Goal: Check status

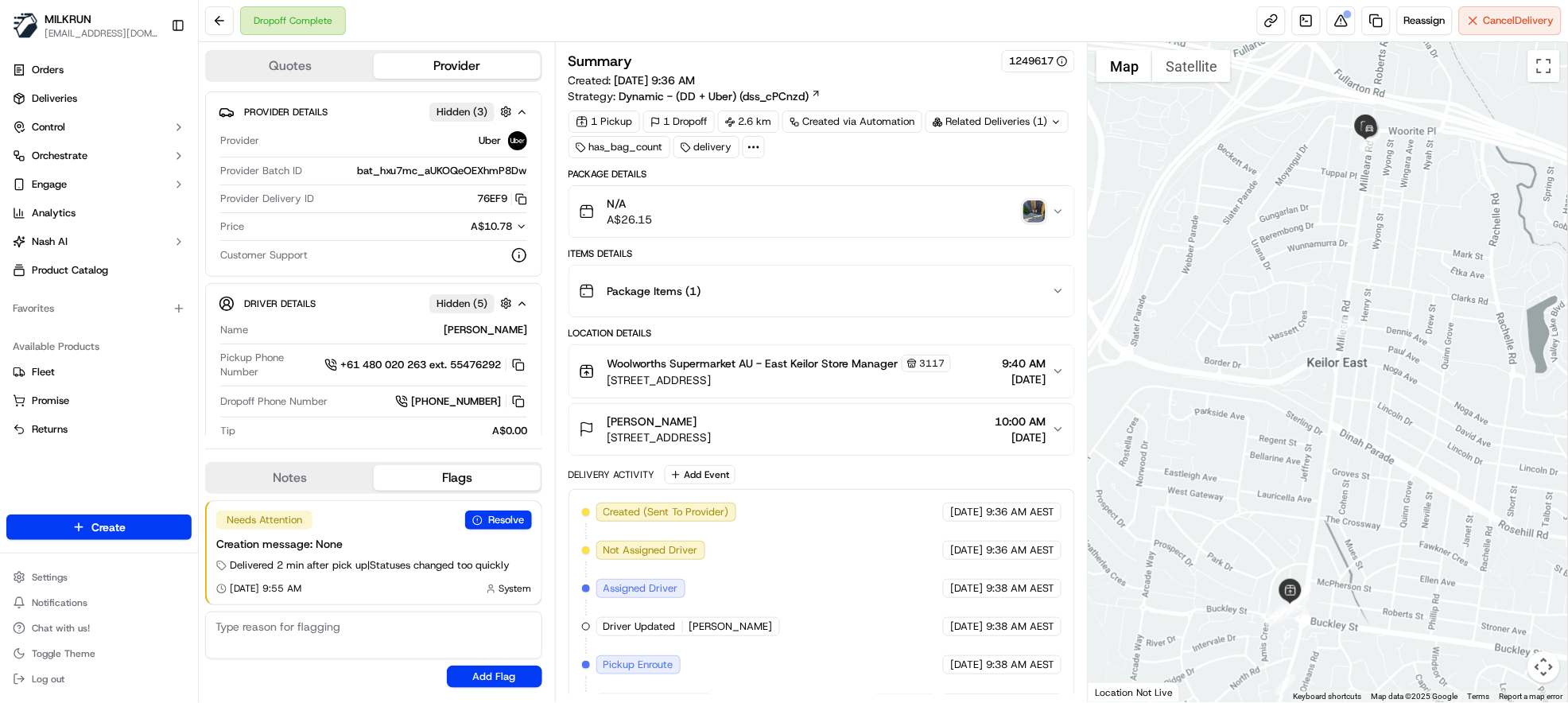
click at [1037, 202] on img "button" at bounding box center [1035, 211] width 22 height 22
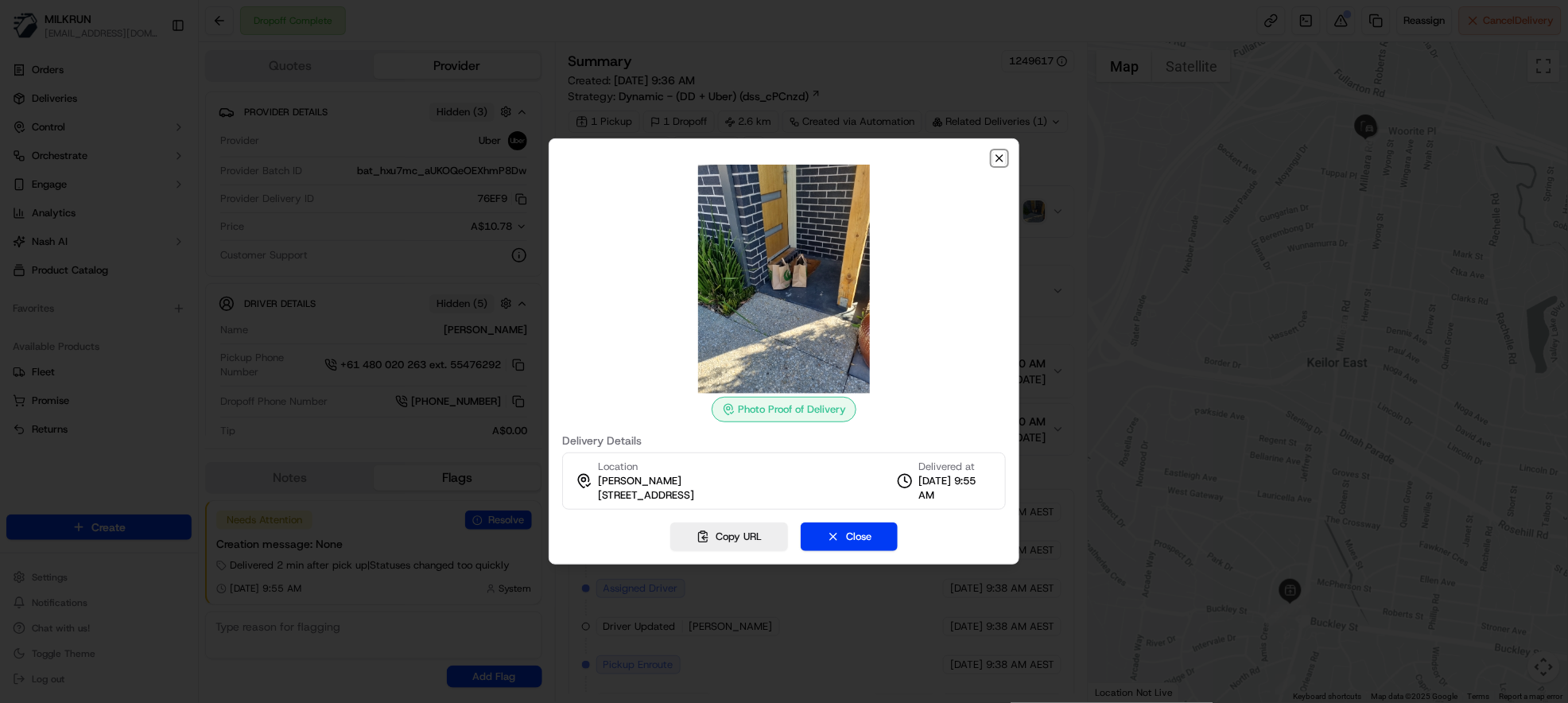
click at [998, 155] on icon "button" at bounding box center [1000, 158] width 13 height 13
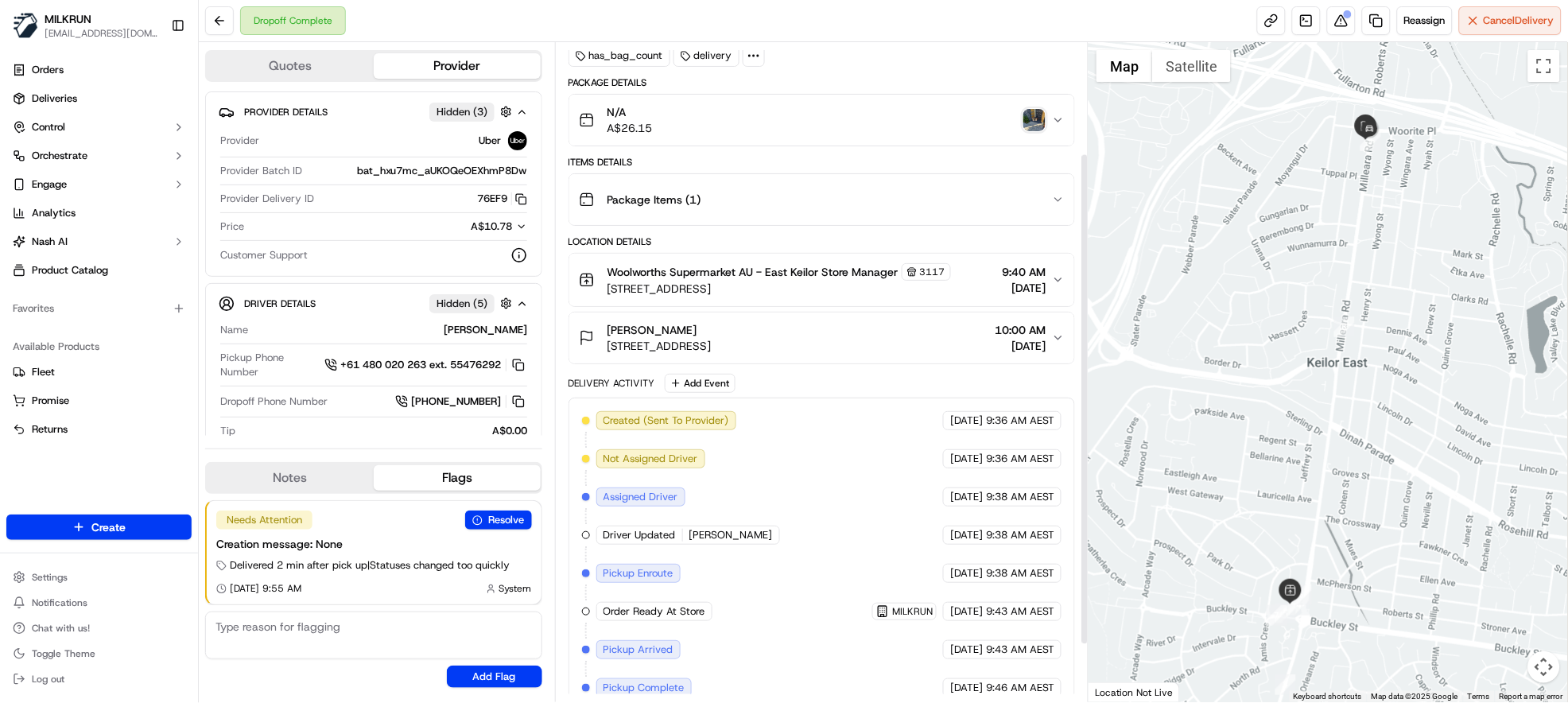
scroll to position [225, 0]
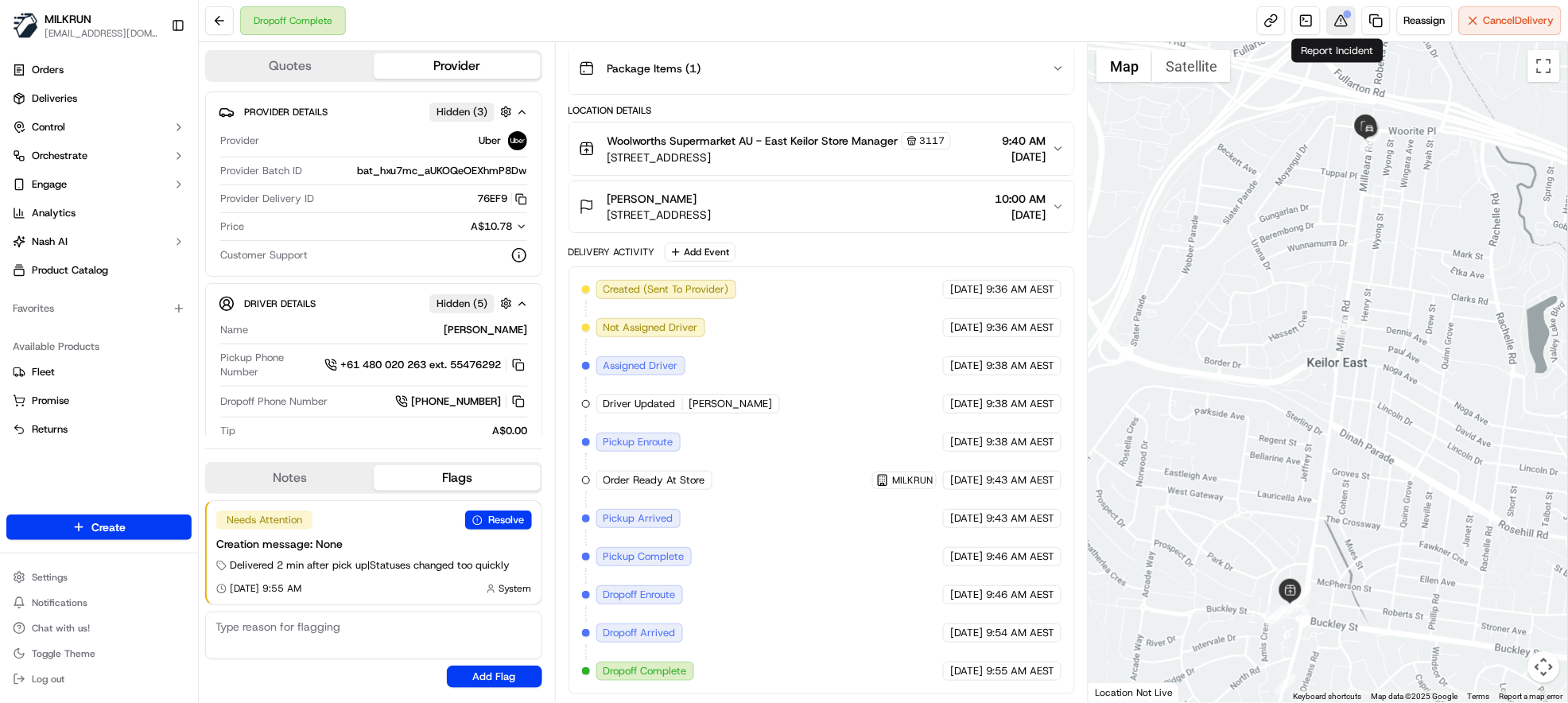
click at [1347, 23] on button at bounding box center [1341, 20] width 28 height 28
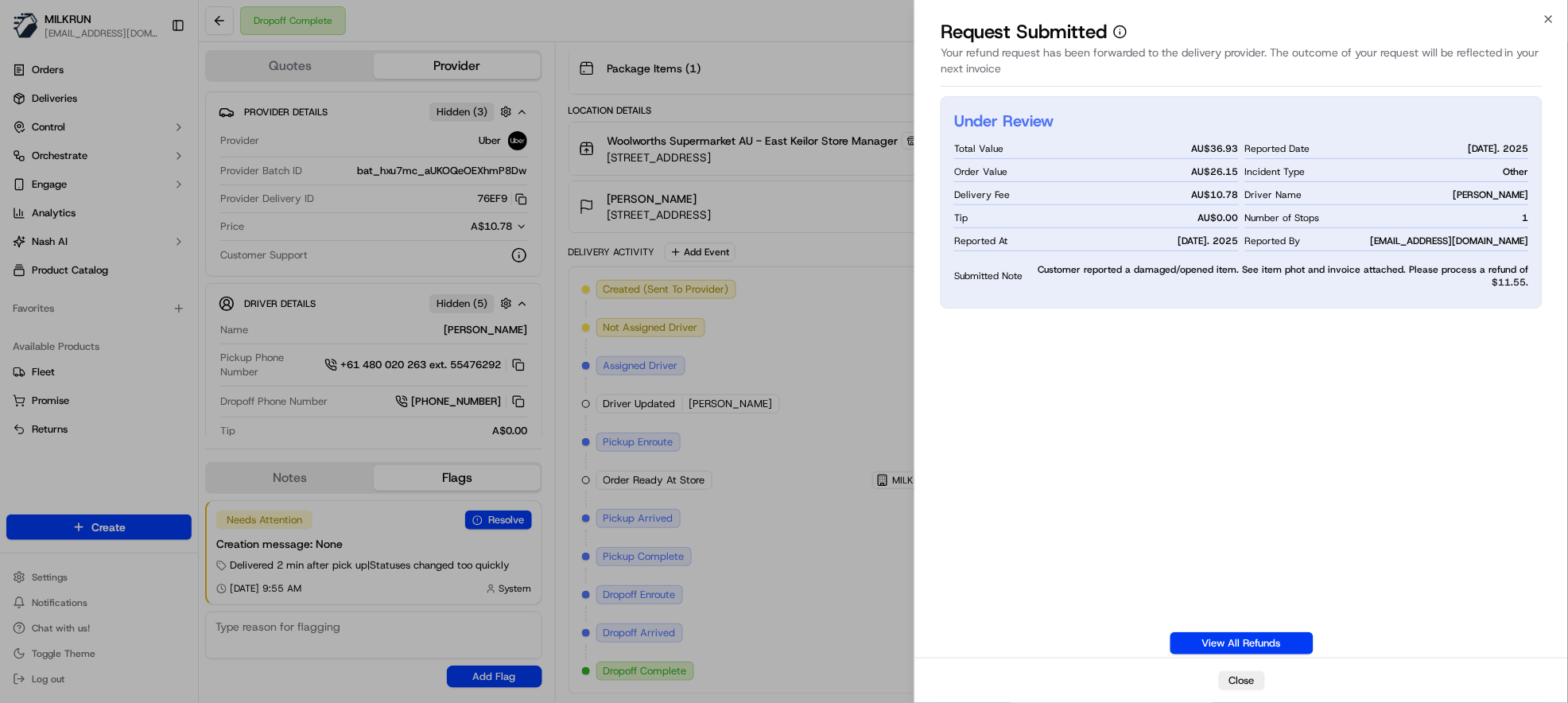
click at [1427, 527] on div "Under Review Total Value AU$ 36.93 Order Value AU$ 26.15 Delivery Fee AU$ 10.78…" at bounding box center [1242, 376] width 602 height 559
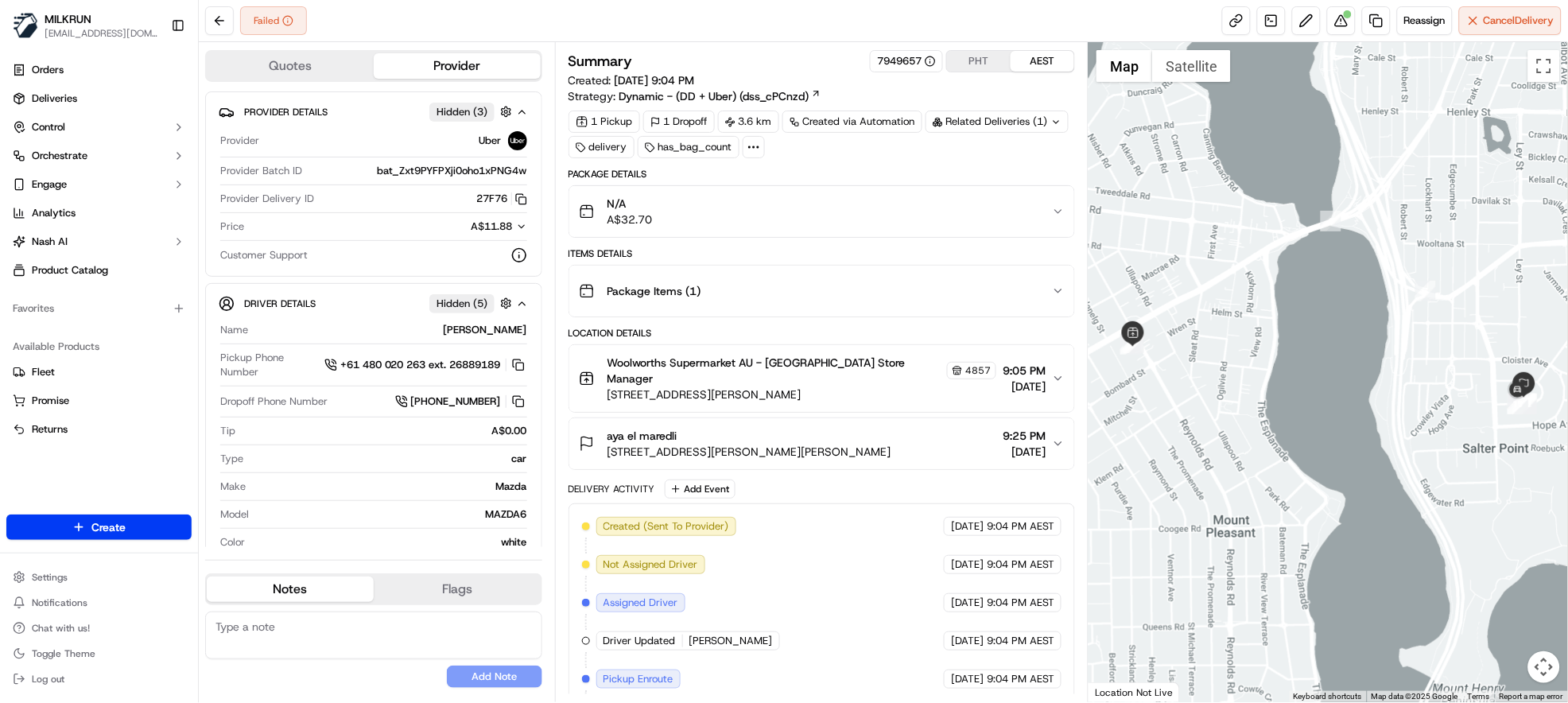
click at [754, 17] on div "Failed Reassign Cancel Delivery" at bounding box center [883, 20] width 1369 height 42
click at [1337, 17] on button at bounding box center [1341, 20] width 28 height 28
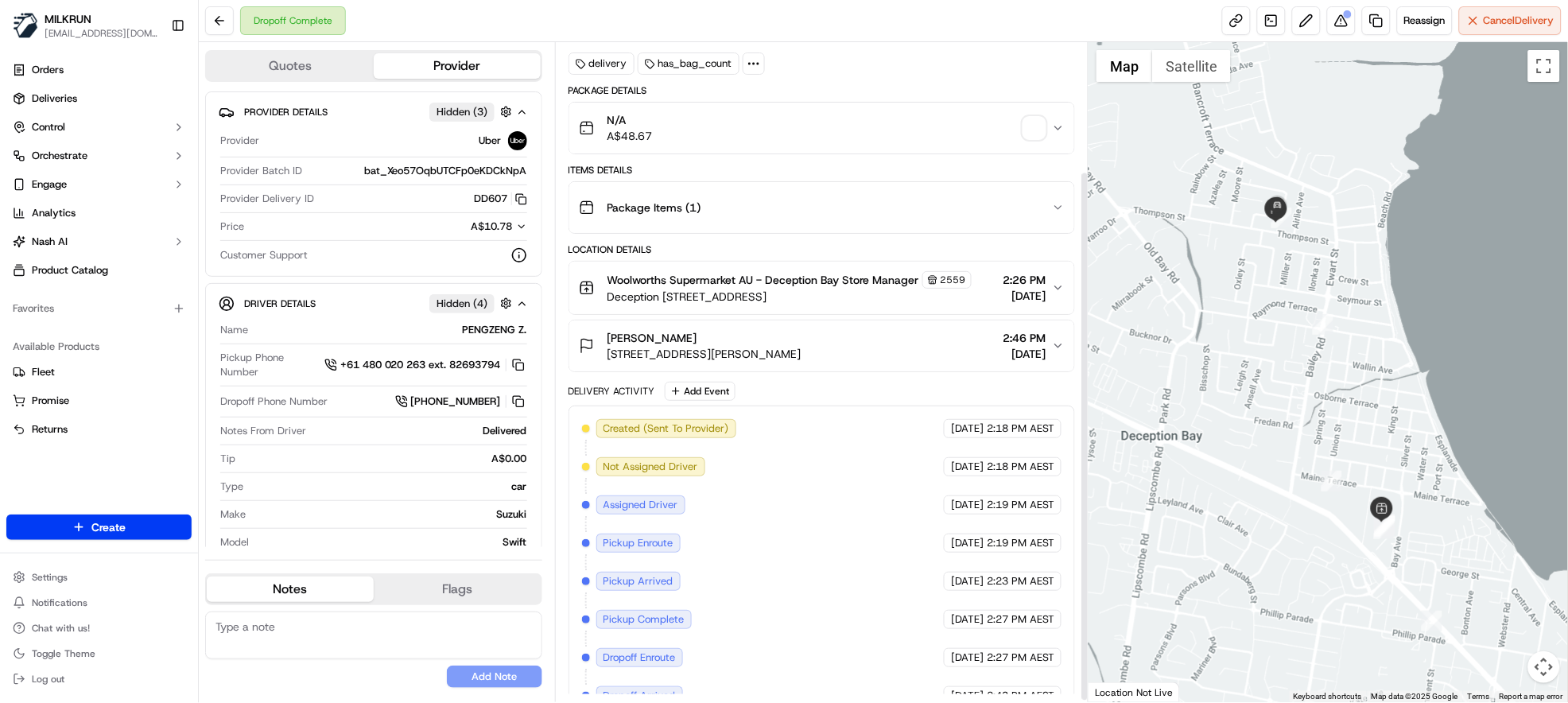
scroll to position [163, 0]
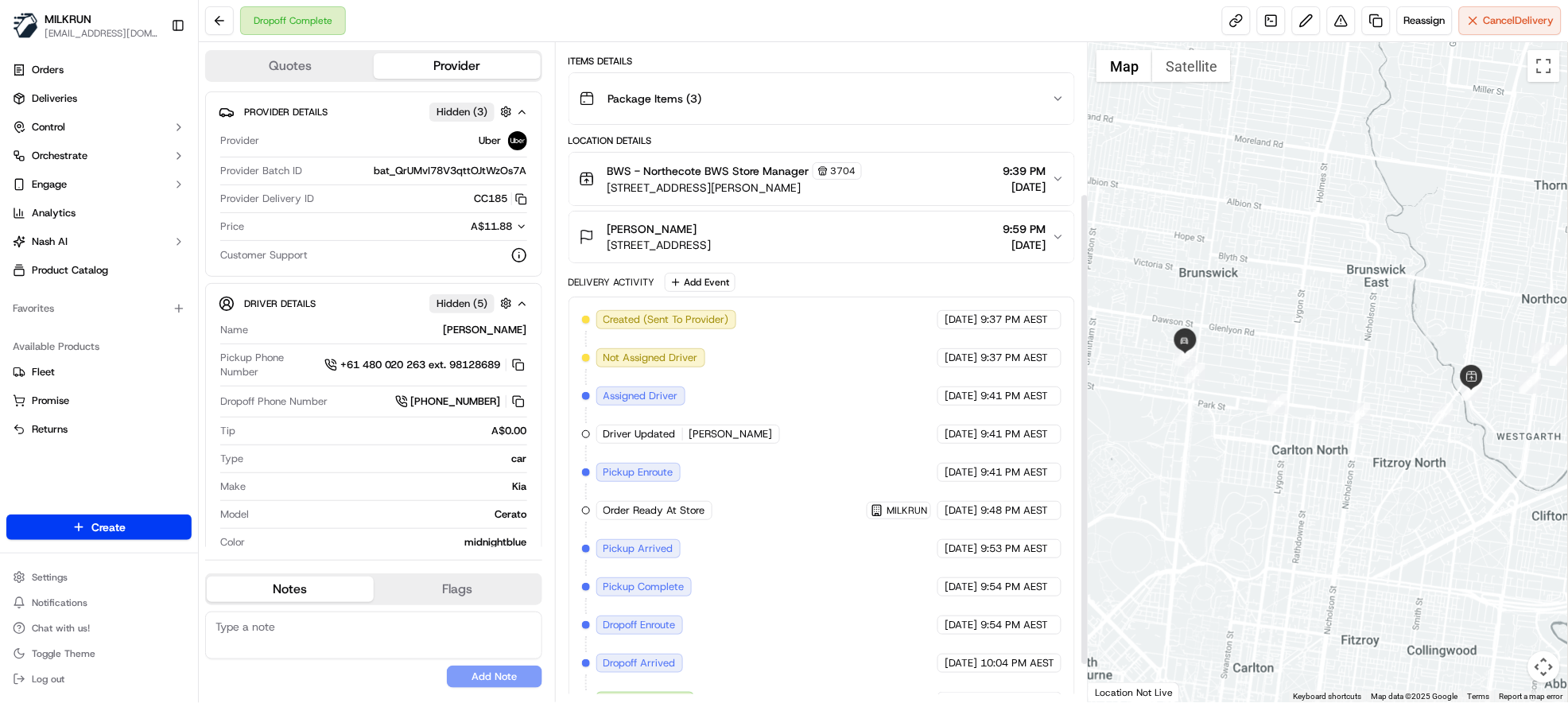
scroll to position [263, 0]
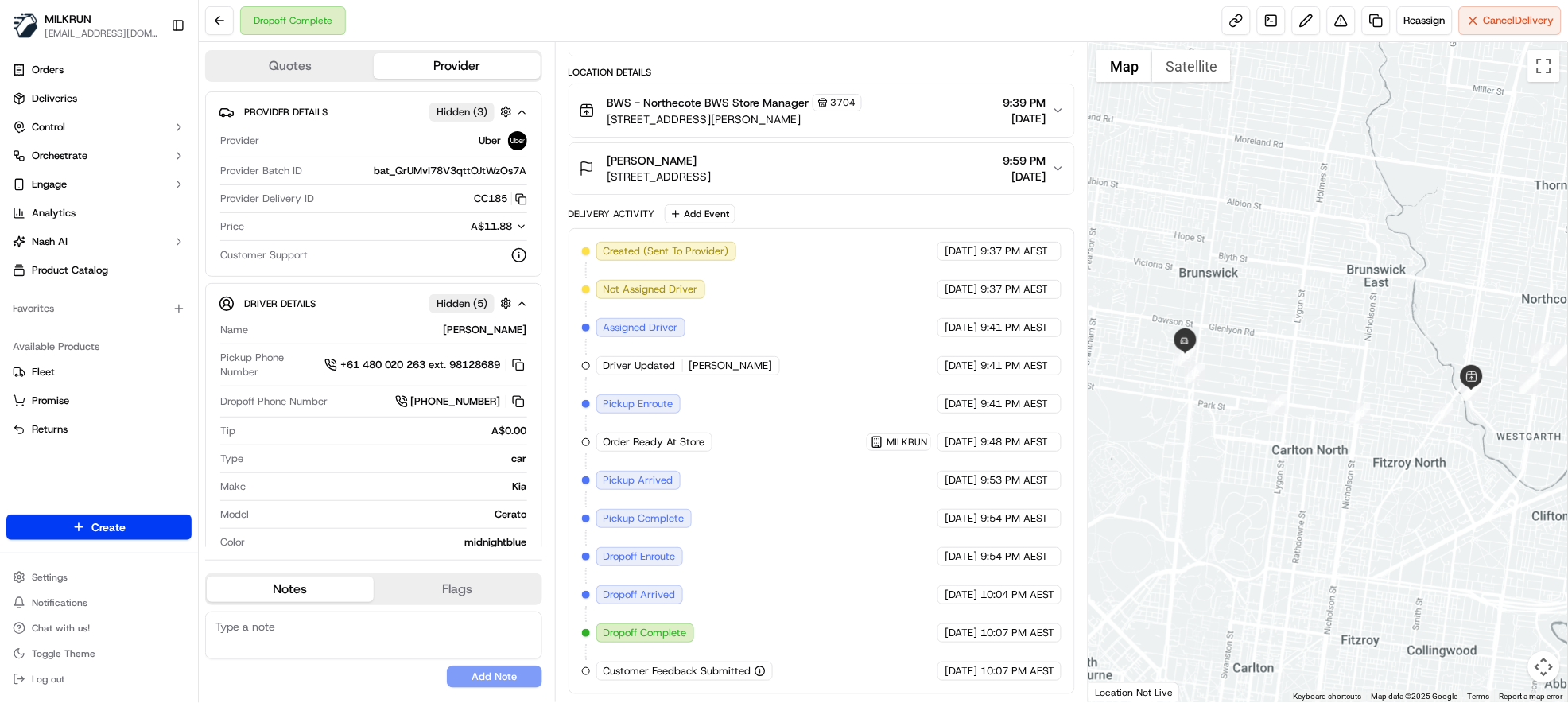
drag, startPoint x: 694, startPoint y: 365, endPoint x: 748, endPoint y: 365, distance: 54.0
click at [748, 365] on div "Driver Updated TUSHAR B." at bounding box center [690, 366] width 187 height 19
drag, startPoint x: 743, startPoint y: 365, endPoint x: 689, endPoint y: 374, distance: 54.7
click at [689, 374] on div "Driver Updated TUSHAR B." at bounding box center [688, 366] width 184 height 19
copy span "TUSHAR B."
